Goal: Task Accomplishment & Management: Manage account settings

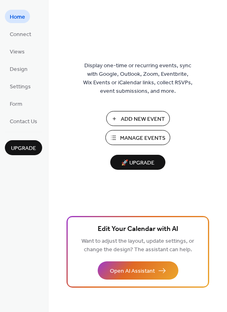
click at [129, 122] on span "Add New Event" at bounding box center [143, 119] width 44 height 9
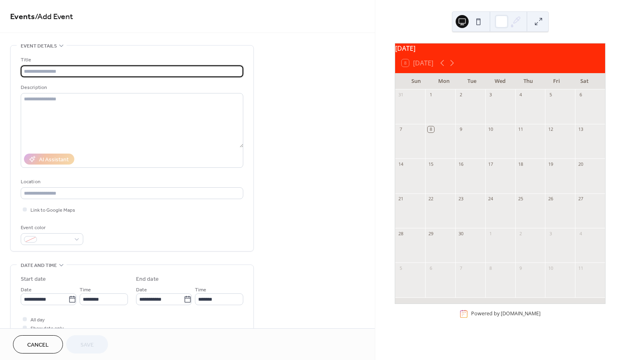
click at [116, 71] on input "text" at bounding box center [132, 71] width 222 height 12
type input "**********"
click at [70, 299] on icon at bounding box center [72, 299] width 8 height 8
click at [68, 299] on input "**********" at bounding box center [44, 299] width 47 height 12
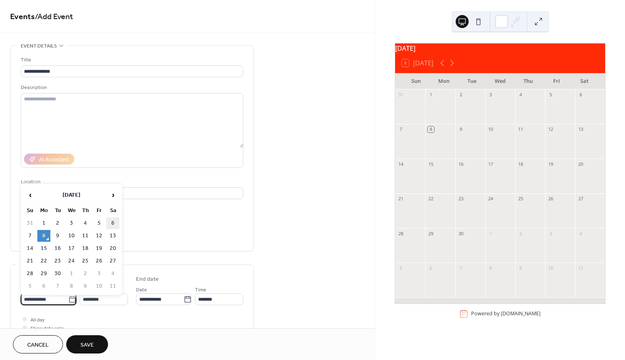
click at [114, 220] on td "6" at bounding box center [112, 223] width 13 height 12
type input "**********"
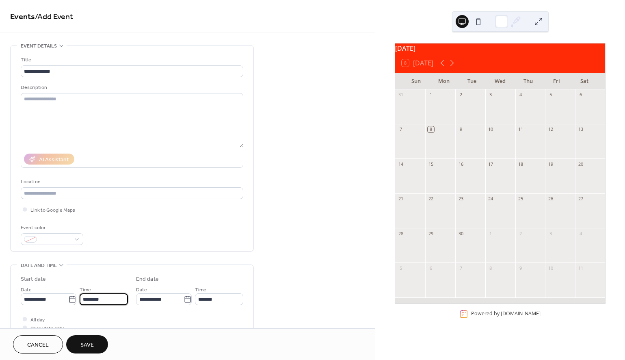
click at [110, 304] on input "********" at bounding box center [104, 299] width 48 height 12
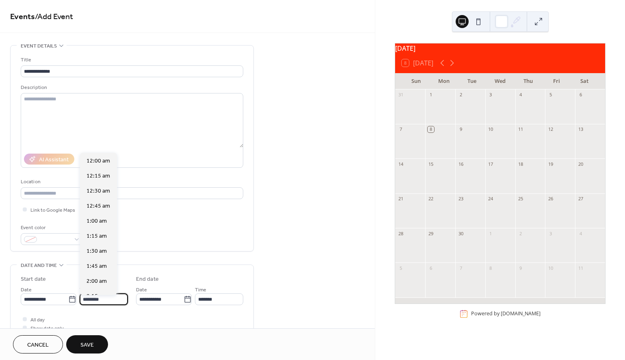
scroll to position [721, 0]
click at [99, 223] on span "1:00 pm" at bounding box center [96, 221] width 21 height 9
type input "*******"
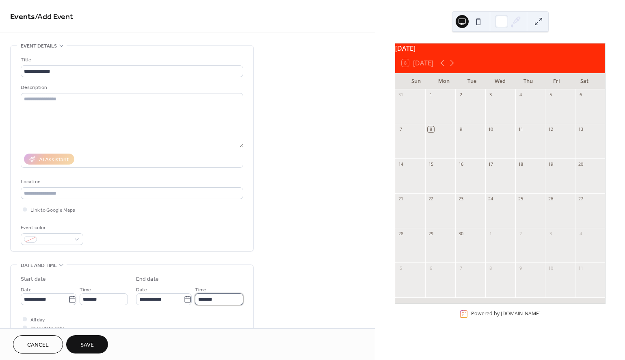
click at [217, 304] on input "*******" at bounding box center [219, 299] width 48 height 12
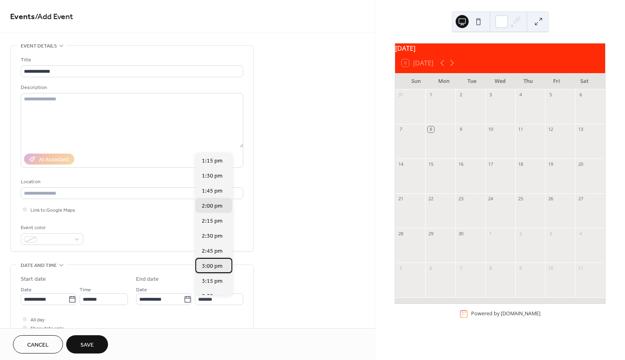
click at [212, 264] on span "3:00 pm" at bounding box center [212, 266] width 21 height 9
type input "*******"
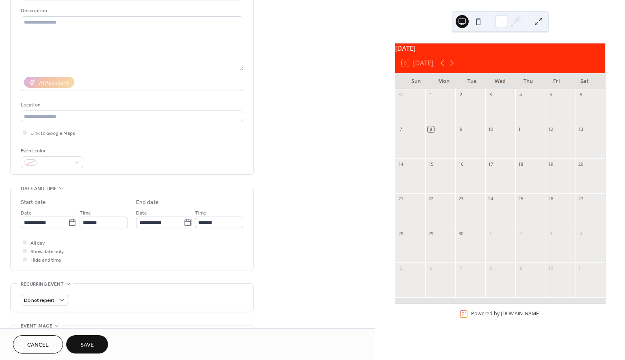
scroll to position [89, 0]
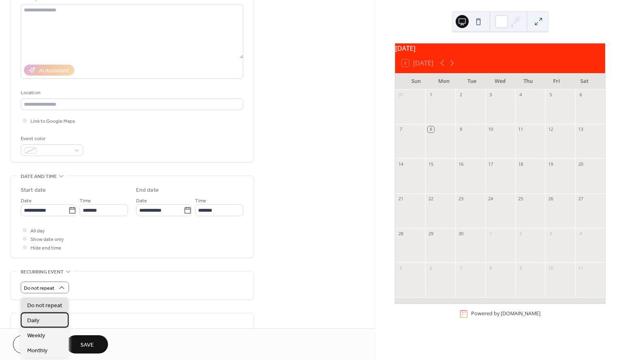
click at [54, 315] on div "Daily" at bounding box center [45, 319] width 48 height 15
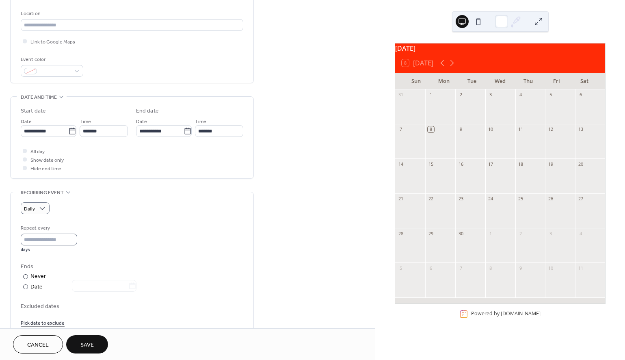
scroll to position [179, 0]
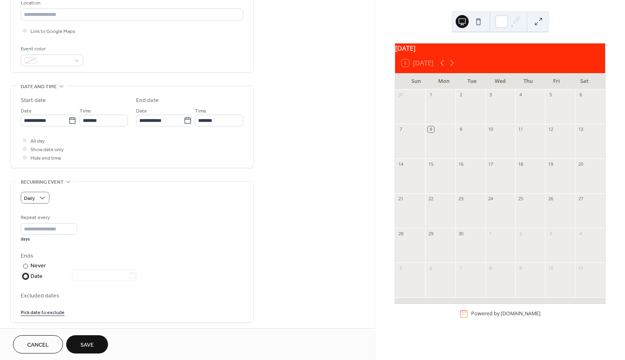
click at [30, 280] on div "Date" at bounding box center [83, 276] width 106 height 9
click at [136, 279] on icon at bounding box center [132, 275] width 8 height 8
click at [128, 281] on input "text" at bounding box center [100, 275] width 56 height 12
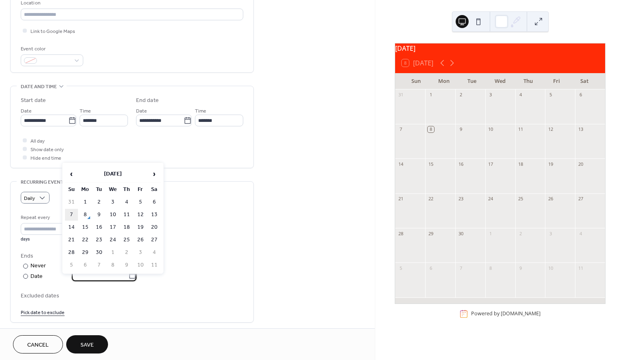
click at [73, 214] on td "7" at bounding box center [71, 215] width 13 height 12
type input "**********"
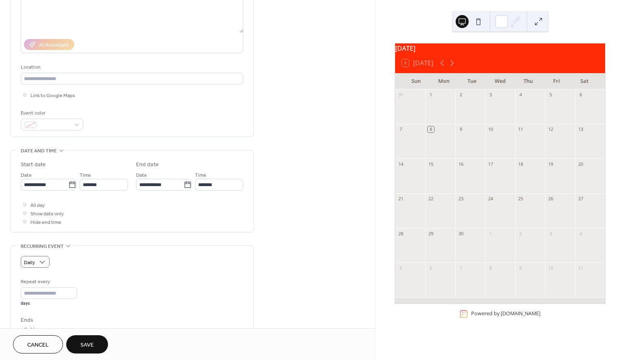
scroll to position [112, 0]
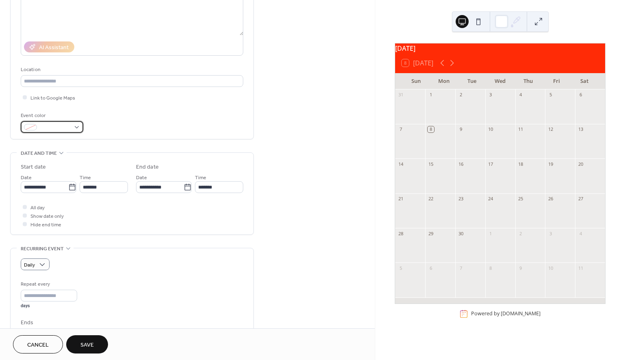
click at [76, 129] on div at bounding box center [52, 127] width 62 height 12
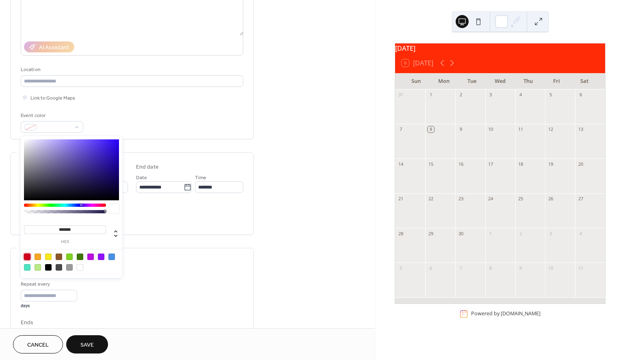
click at [28, 255] on div at bounding box center [27, 256] width 6 height 6
type input "*******"
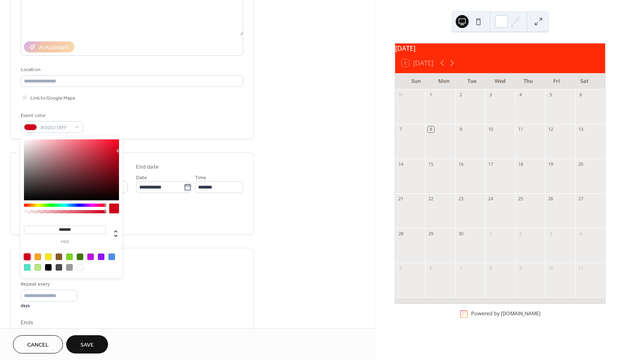
click at [87, 343] on span "Save" at bounding box center [86, 344] width 13 height 9
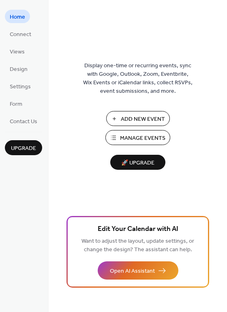
click at [121, 142] on span "Manage Events" at bounding box center [142, 138] width 45 height 9
click at [19, 51] on span "Views" at bounding box center [17, 52] width 15 height 9
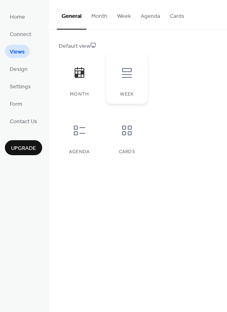
click at [131, 72] on icon at bounding box center [127, 73] width 13 height 13
click at [86, 125] on div at bounding box center [79, 131] width 24 height 24
click at [121, 127] on icon at bounding box center [127, 130] width 13 height 13
click at [123, 129] on icon at bounding box center [127, 131] width 10 height 10
click at [79, 83] on div at bounding box center [79, 73] width 24 height 24
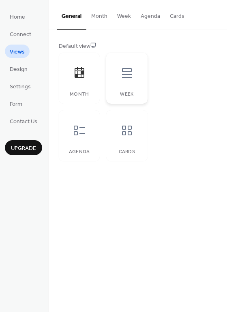
click at [127, 70] on icon at bounding box center [127, 73] width 13 height 13
click at [87, 76] on div at bounding box center [79, 73] width 24 height 24
click at [99, 17] on button "Month" at bounding box center [99, 14] width 26 height 29
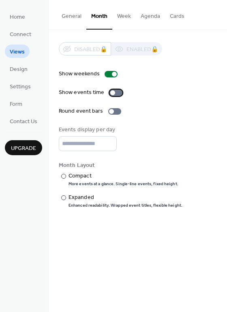
click at [118, 95] on div at bounding box center [116, 93] width 13 height 6
click at [113, 114] on div at bounding box center [114, 111] width 13 height 6
click at [66, 200] on div at bounding box center [63, 198] width 5 height 5
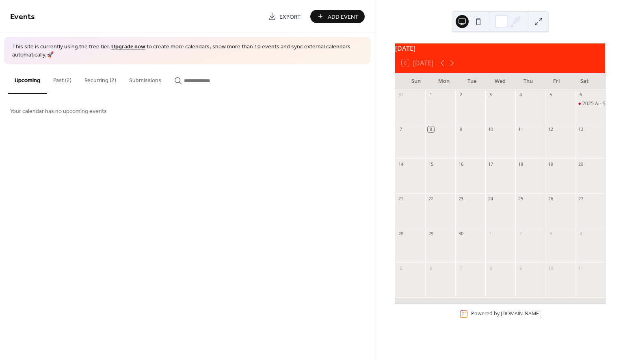
click at [62, 80] on button "Past (2)" at bounding box center [62, 78] width 31 height 29
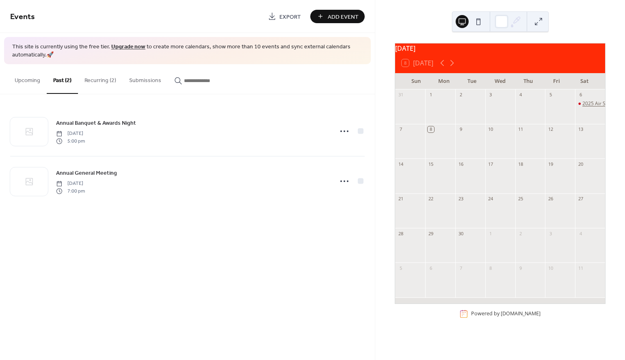
click at [582, 107] on div "2025 Air Show" at bounding box center [598, 103] width 32 height 7
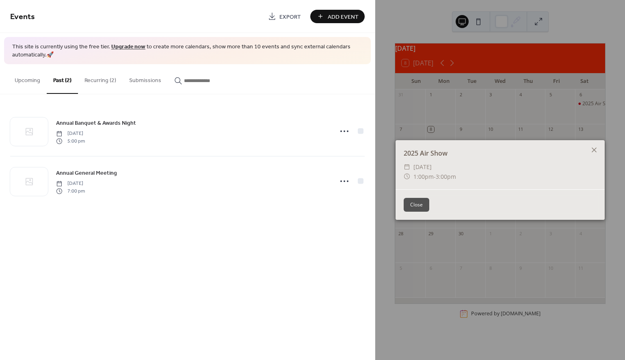
click at [418, 203] on button "Close" at bounding box center [416, 205] width 26 height 14
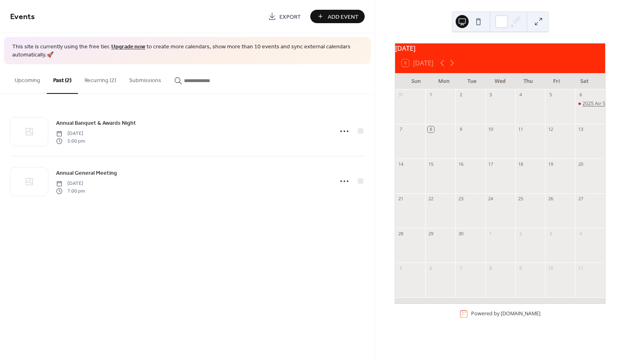
click at [582, 107] on div "2025 Air Show" at bounding box center [598, 103] width 32 height 7
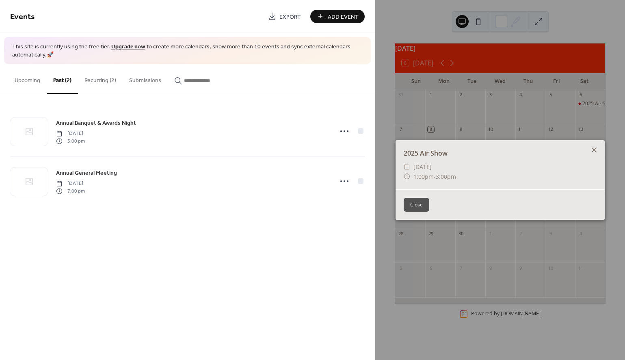
click at [592, 147] on icon at bounding box center [594, 150] width 10 height 10
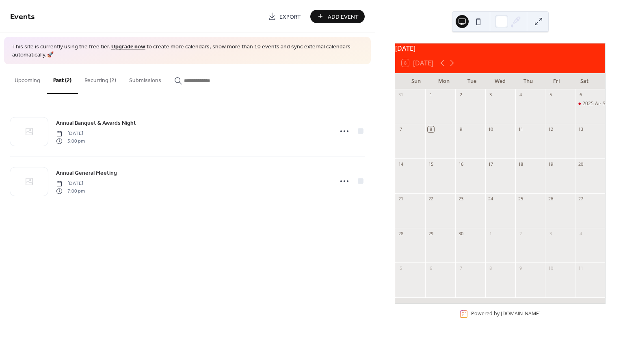
click at [29, 81] on button "Upcoming" at bounding box center [27, 78] width 39 height 29
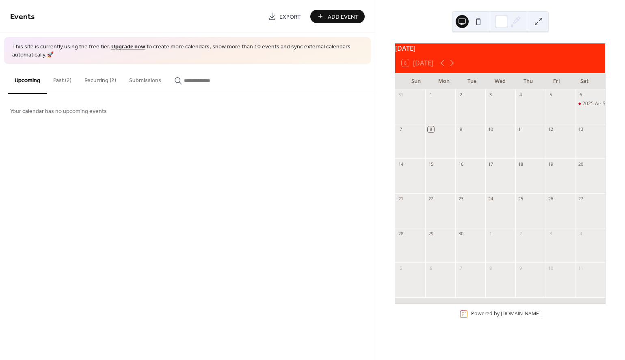
click at [63, 81] on button "Past (2)" at bounding box center [62, 78] width 31 height 29
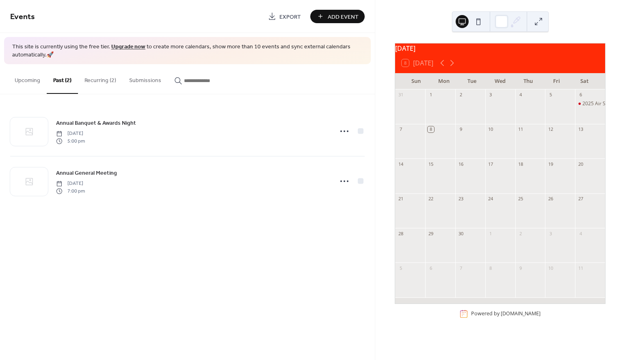
click at [99, 80] on button "Recurring (2)" at bounding box center [100, 78] width 45 height 29
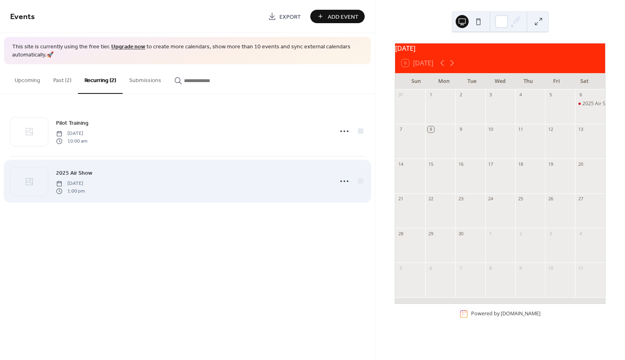
click at [80, 173] on span "2025 Air Show" at bounding box center [74, 173] width 36 height 9
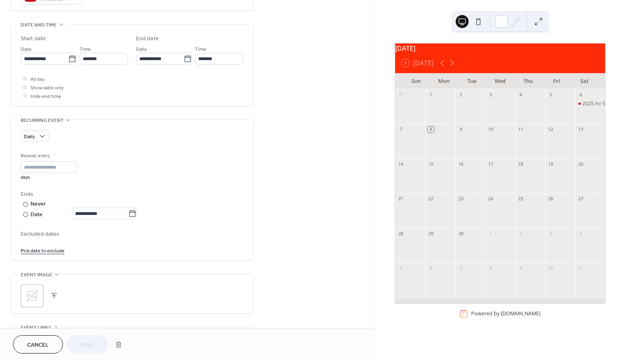
scroll to position [243, 0]
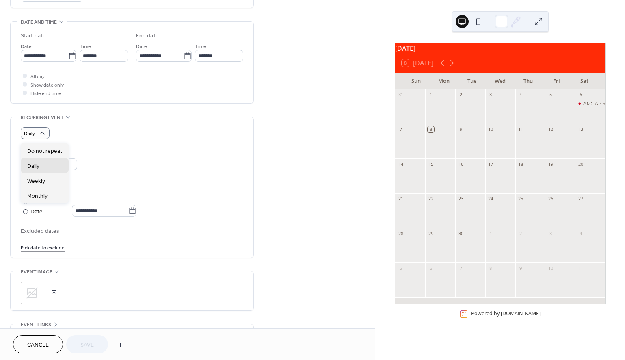
click at [101, 158] on div "Repeat every * days" at bounding box center [132, 163] width 222 height 29
click at [136, 214] on icon at bounding box center [132, 211] width 8 height 8
click at [128, 214] on input "**********" at bounding box center [100, 211] width 56 height 12
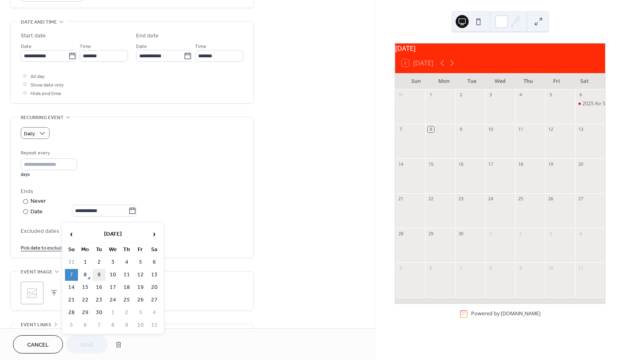
click at [96, 274] on td "9" at bounding box center [99, 275] width 13 height 12
type input "**********"
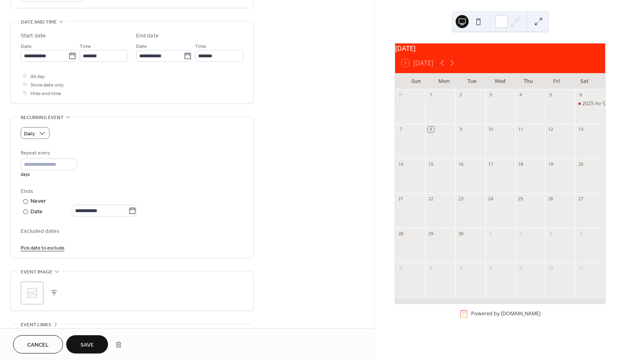
click at [84, 340] on span "Save" at bounding box center [86, 344] width 13 height 9
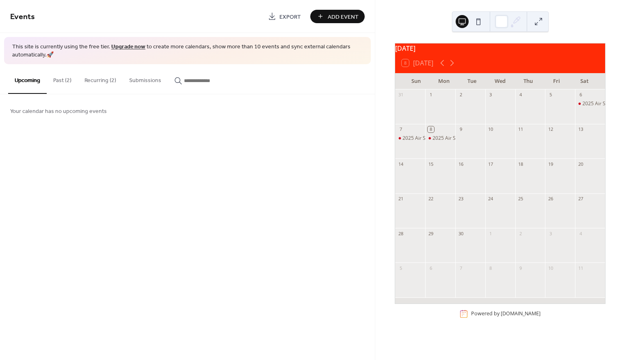
click at [68, 80] on button "Past (2)" at bounding box center [62, 78] width 31 height 29
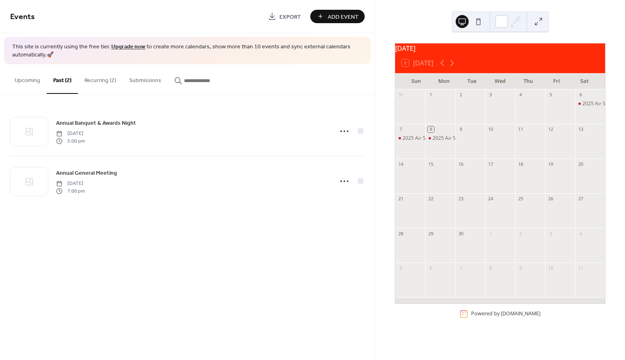
click at [93, 75] on button "Recurring (2)" at bounding box center [100, 78] width 45 height 29
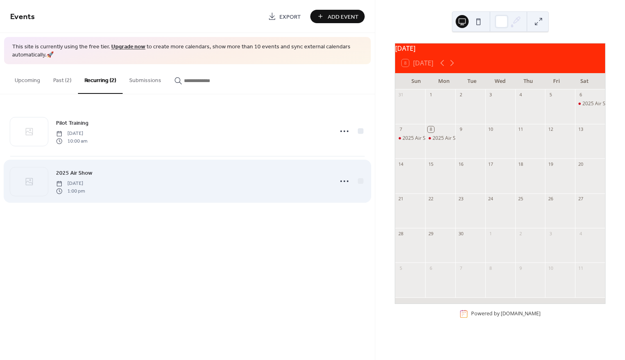
click at [74, 171] on span "2025 Air Show" at bounding box center [74, 173] width 36 height 9
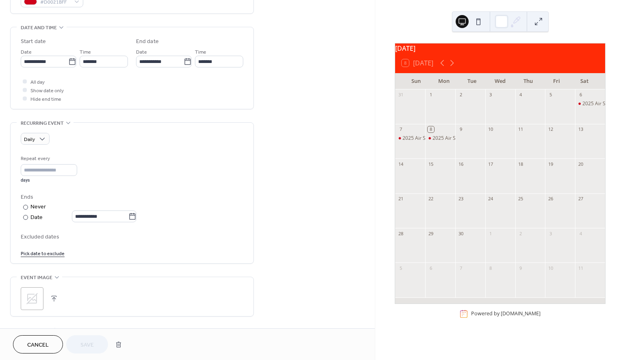
scroll to position [256, 0]
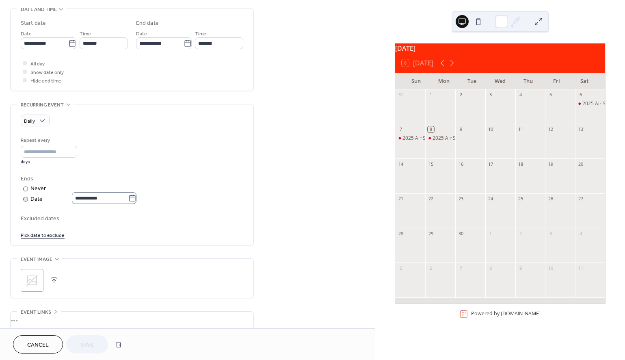
click at [136, 200] on icon at bounding box center [132, 198] width 8 height 8
click at [128, 200] on input "**********" at bounding box center [100, 198] width 56 height 12
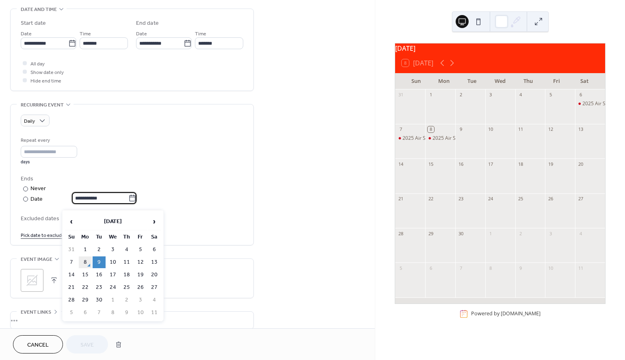
click at [85, 259] on td "8" at bounding box center [85, 262] width 13 height 12
type input "**********"
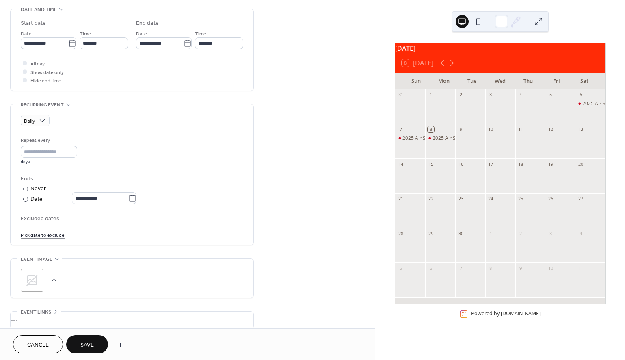
click at [79, 345] on button "Save" at bounding box center [87, 344] width 42 height 18
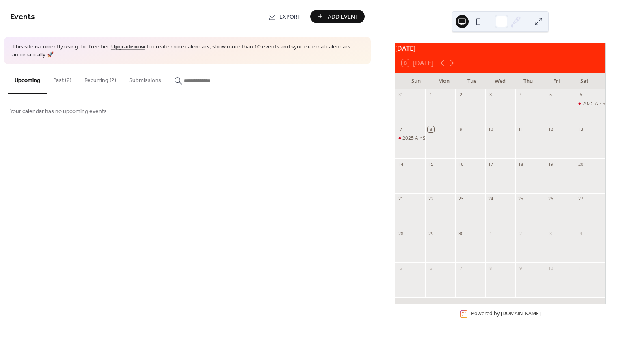
click at [414, 142] on div "2025 Air Show" at bounding box center [418, 138] width 32 height 7
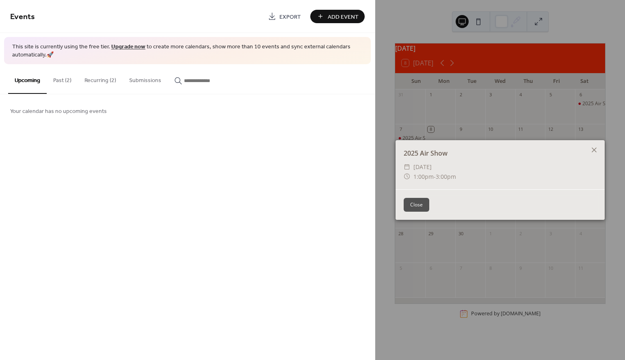
click at [419, 204] on button "Close" at bounding box center [416, 205] width 26 height 14
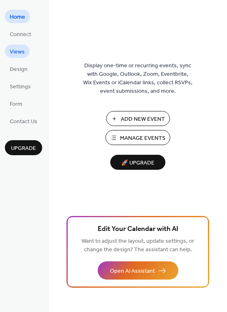
click at [22, 52] on span "Views" at bounding box center [17, 52] width 15 height 9
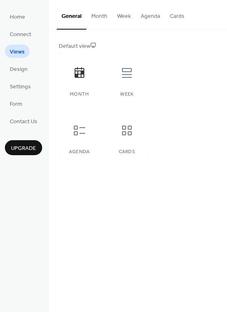
click at [98, 17] on button "Month" at bounding box center [99, 14] width 26 height 29
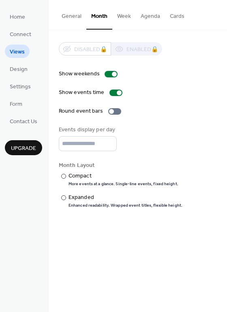
click at [127, 15] on button "Week" at bounding box center [124, 14] width 24 height 29
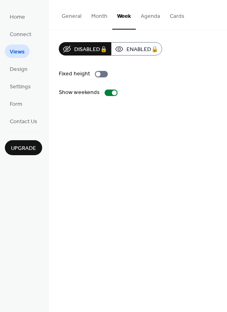
click at [147, 19] on button "Agenda" at bounding box center [150, 14] width 29 height 29
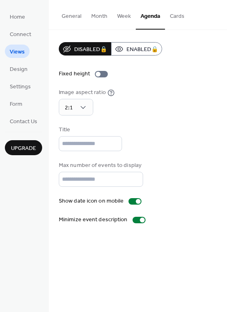
click at [177, 18] on button "Cards" at bounding box center [177, 14] width 24 height 29
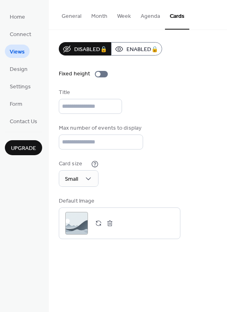
click at [101, 16] on button "Month" at bounding box center [99, 14] width 26 height 29
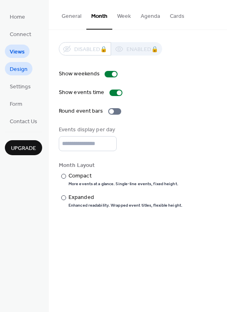
click at [19, 71] on span "Design" at bounding box center [19, 69] width 18 height 9
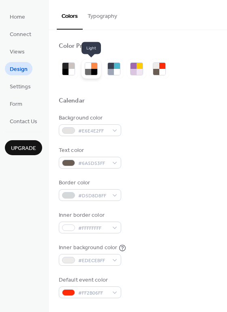
click at [92, 72] on div at bounding box center [94, 72] width 6 height 6
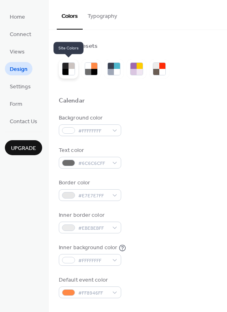
click at [69, 66] on div at bounding box center [72, 66] width 6 height 6
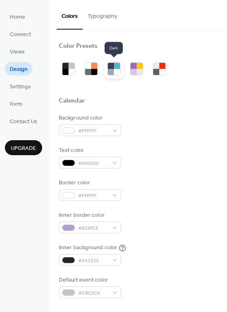
click at [112, 69] on div at bounding box center [111, 72] width 6 height 6
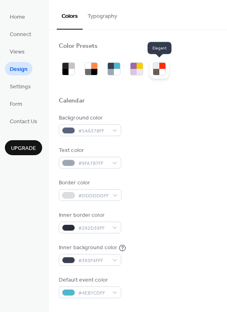
click at [164, 66] on div at bounding box center [162, 66] width 6 height 6
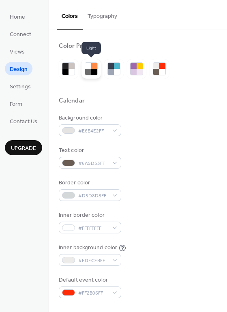
click at [90, 71] on div at bounding box center [88, 72] width 6 height 6
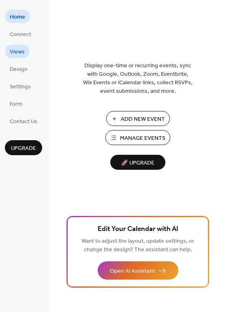
click at [22, 55] on span "Views" at bounding box center [17, 52] width 15 height 9
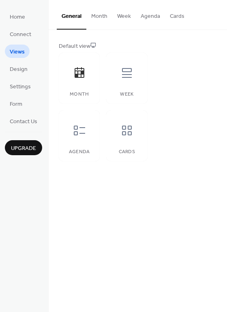
click at [98, 17] on button "Month" at bounding box center [99, 14] width 26 height 29
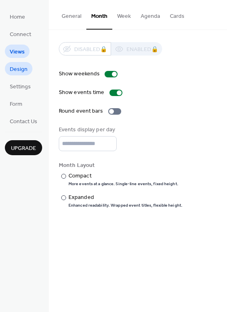
click at [16, 70] on span "Design" at bounding box center [19, 69] width 18 height 9
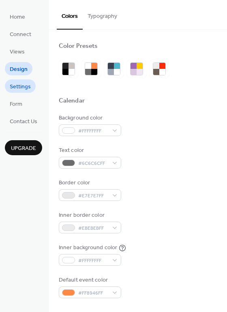
click at [26, 86] on span "Settings" at bounding box center [20, 87] width 21 height 9
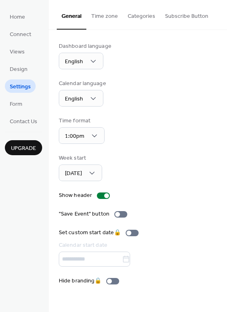
click at [99, 13] on button "Time zone" at bounding box center [104, 14] width 37 height 29
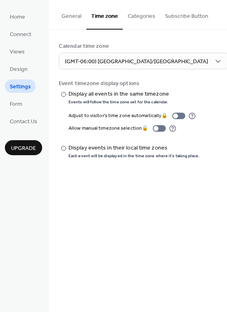
click at [136, 16] on button "Categories" at bounding box center [141, 14] width 37 height 29
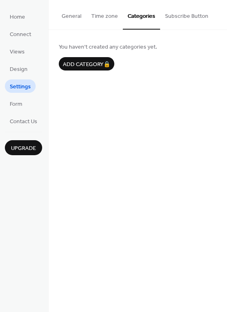
click at [182, 17] on button "Subscribe Button" at bounding box center [186, 14] width 53 height 29
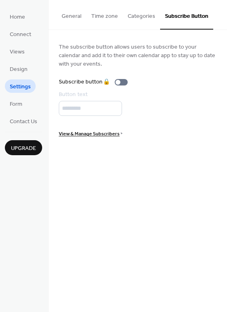
click at [69, 16] on button "General" at bounding box center [72, 14] width 30 height 29
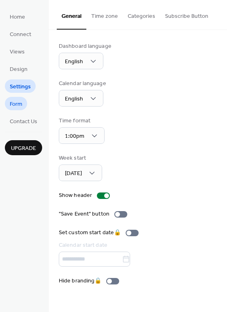
click at [25, 103] on link "Form" at bounding box center [16, 103] width 22 height 13
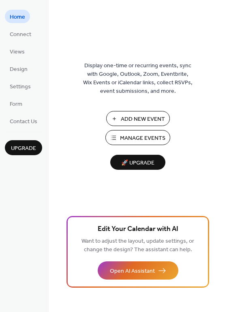
click at [123, 142] on span "Manage Events" at bounding box center [142, 138] width 45 height 9
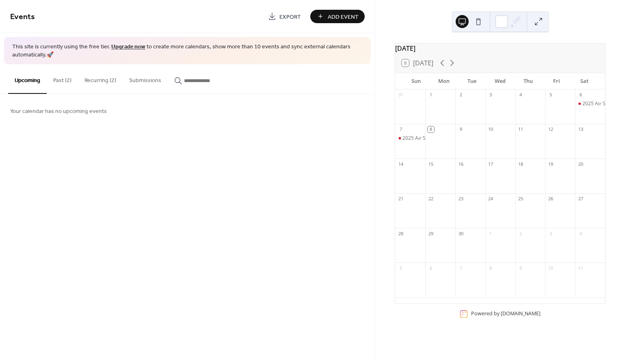
click at [96, 74] on button "Recurring (2)" at bounding box center [100, 78] width 45 height 29
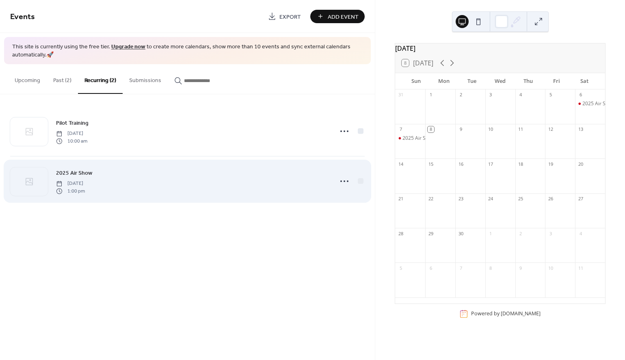
click at [72, 173] on span "2025 Air Show" at bounding box center [74, 173] width 36 height 9
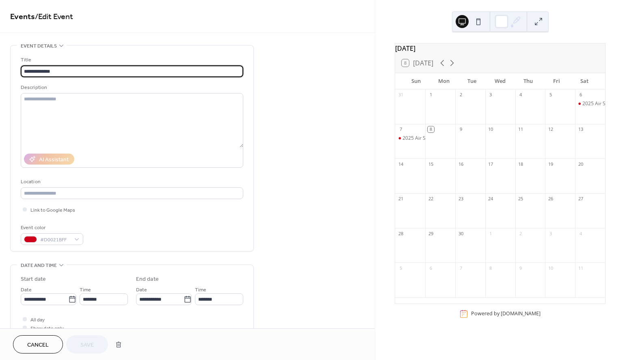
click at [80, 71] on input "**********" at bounding box center [132, 71] width 222 height 12
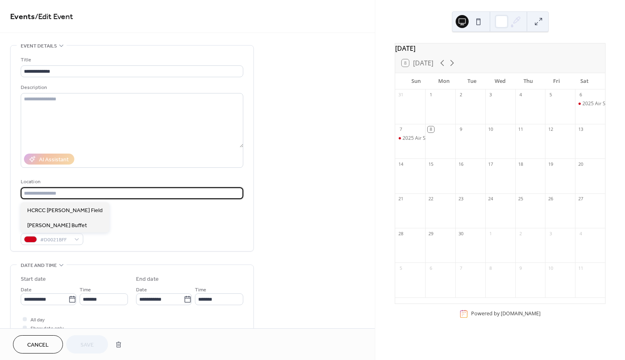
click at [45, 196] on input "text" at bounding box center [132, 193] width 222 height 12
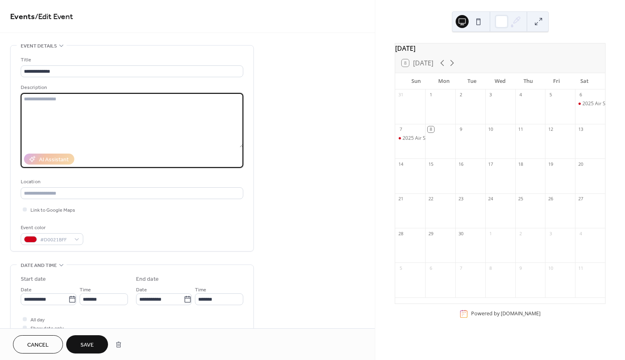
click at [73, 112] on textarea at bounding box center [132, 120] width 222 height 54
click at [37, 196] on input "text" at bounding box center [132, 193] width 222 height 12
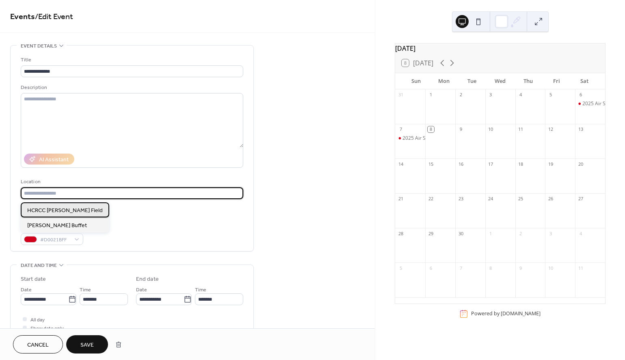
click at [38, 211] on span "HCRCC [PERSON_NAME] Field" at bounding box center [64, 210] width 75 height 9
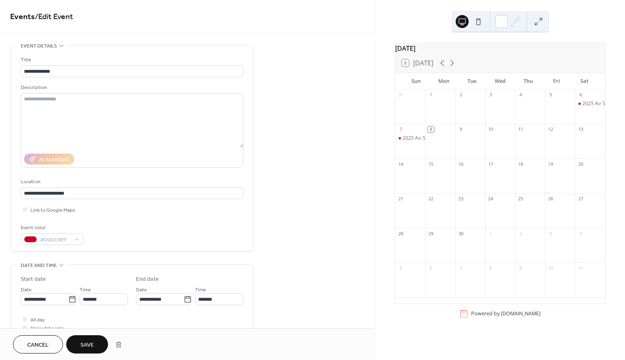
type input "**********"
click at [38, 211] on span "Link to Google Maps" at bounding box center [52, 210] width 45 height 9
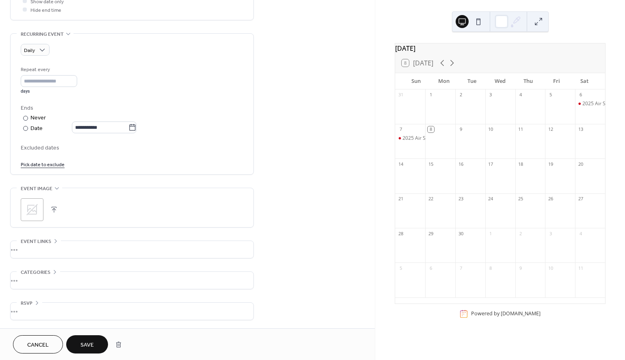
scroll to position [330, 0]
click at [77, 79] on input "*" at bounding box center [49, 81] width 56 height 12
type input "*"
click at [77, 83] on input "*" at bounding box center [49, 81] width 56 height 12
click at [112, 88] on div "Repeat every * days" at bounding box center [132, 79] width 222 height 29
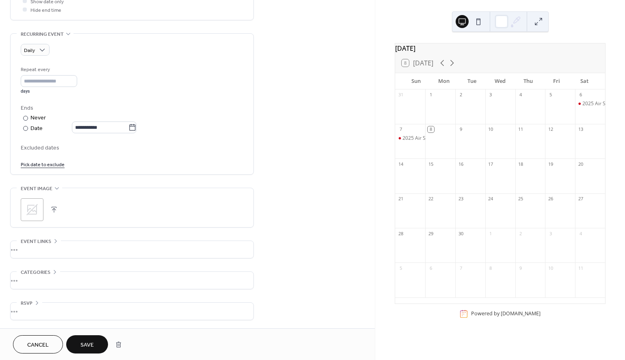
click at [36, 311] on div "•••" at bounding box center [132, 310] width 243 height 17
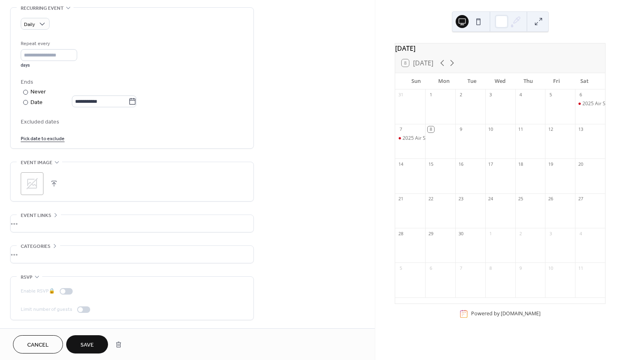
scroll to position [356, 0]
click at [97, 257] on div "•••" at bounding box center [132, 254] width 243 height 17
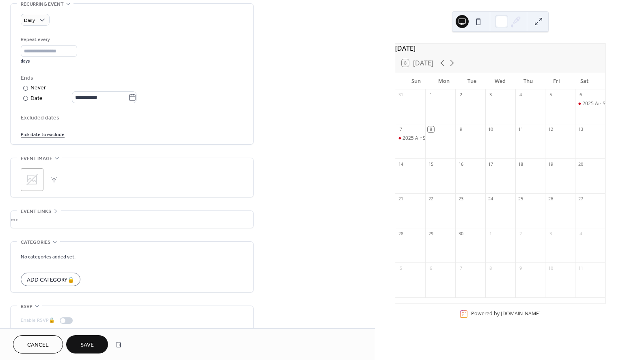
click at [93, 222] on div "•••" at bounding box center [132, 219] width 243 height 17
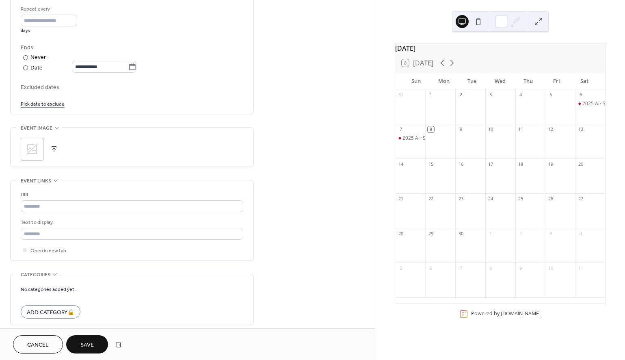
scroll to position [375, 0]
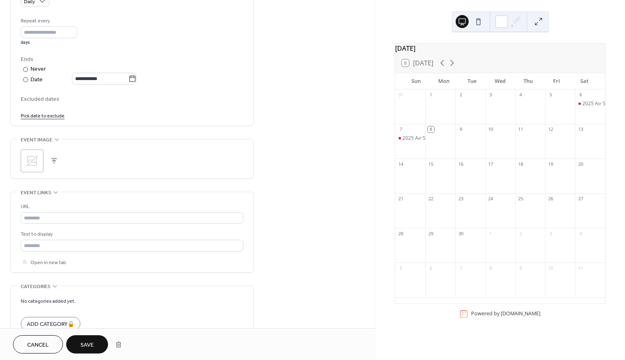
click at [81, 342] on span "Save" at bounding box center [86, 344] width 13 height 9
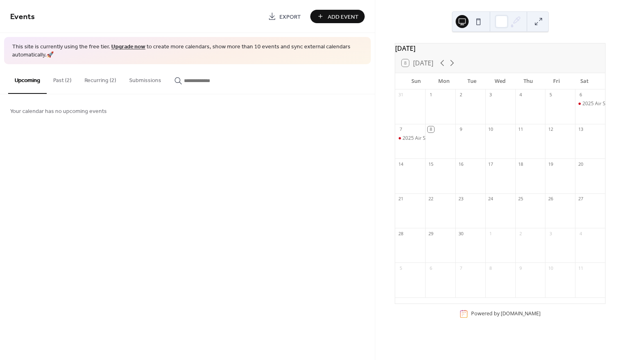
click at [478, 19] on button at bounding box center [478, 21] width 13 height 13
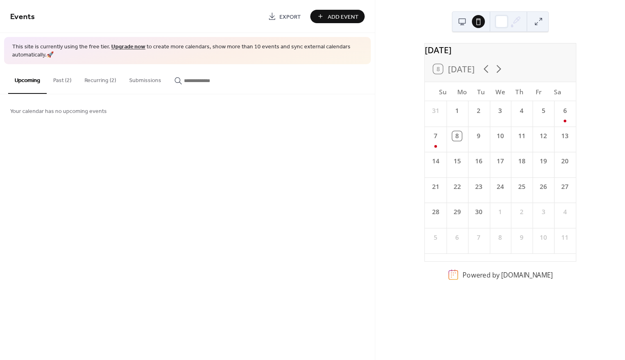
click at [431, 145] on div "31 1 2 3 4 5 6 7 8 9 10 11 12 13 14 15 16 17 18 19 20 21 22 23 24 25 26 27 28 2…" at bounding box center [500, 181] width 151 height 160
click at [446, 100] on div "Su" at bounding box center [442, 91] width 19 height 19
click at [457, 24] on button at bounding box center [461, 21] width 13 height 13
